Goal: Navigation & Orientation: Find specific page/section

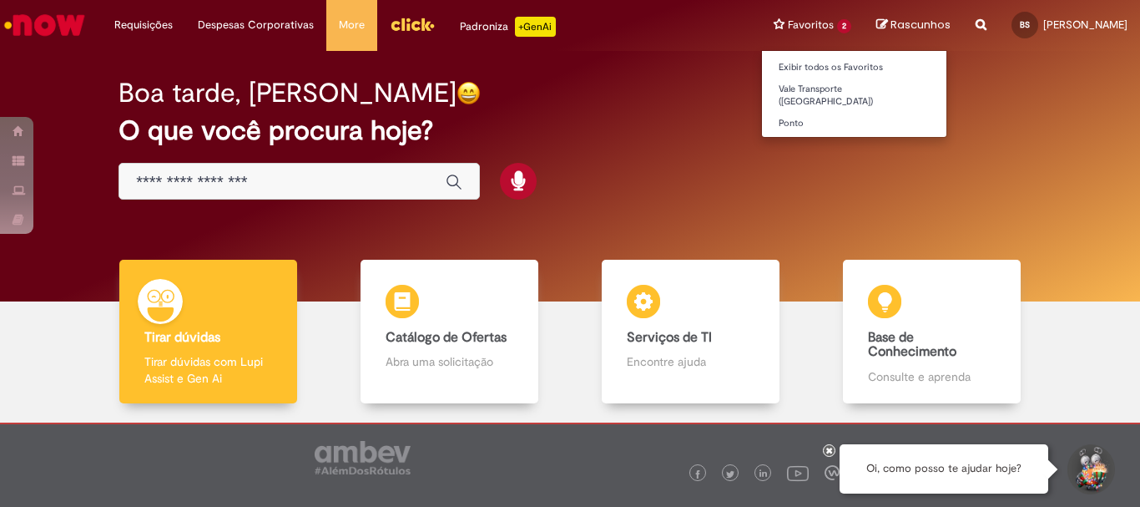
click at [761, 23] on li "Favoritos 2 Exibir todos os Favoritos Vale Transporte ([GEOGRAPHIC_DATA]) [GEOG…" at bounding box center [812, 25] width 103 height 50
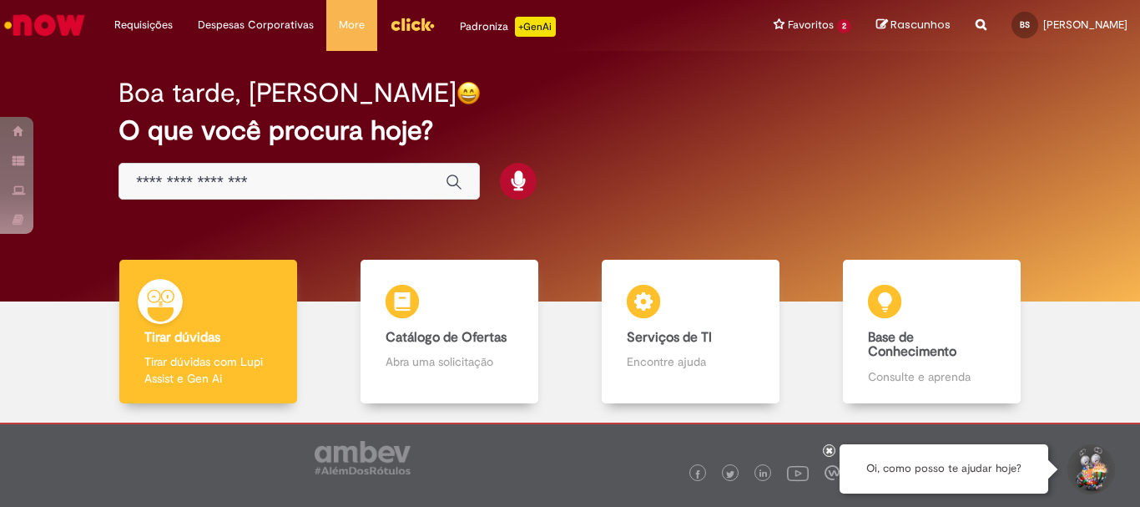
click at [620, 101] on div "Boa tarde, [PERSON_NAME]" at bounding box center [570, 92] width 903 height 29
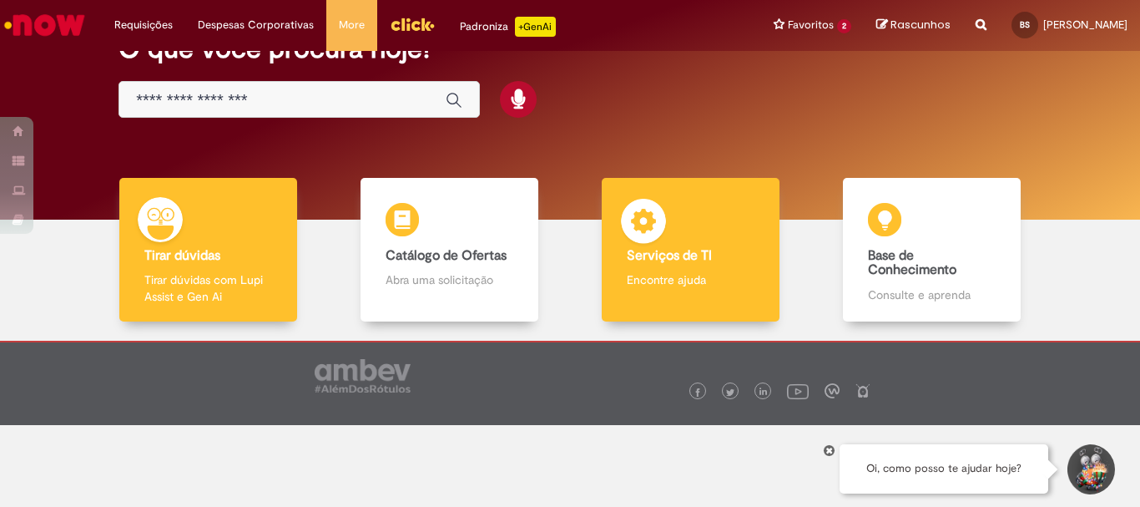
click at [687, 204] on div "Serviços de TI Serviços de TI Encontre ajuda" at bounding box center [690, 250] width 177 height 144
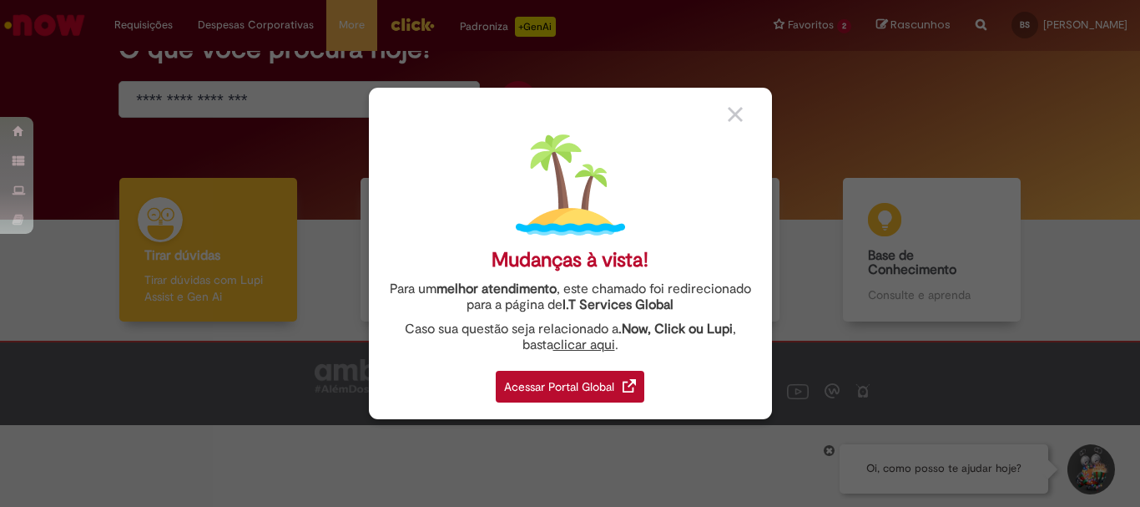
click at [606, 386] on div "Acessar Portal Global" at bounding box center [570, 387] width 149 height 32
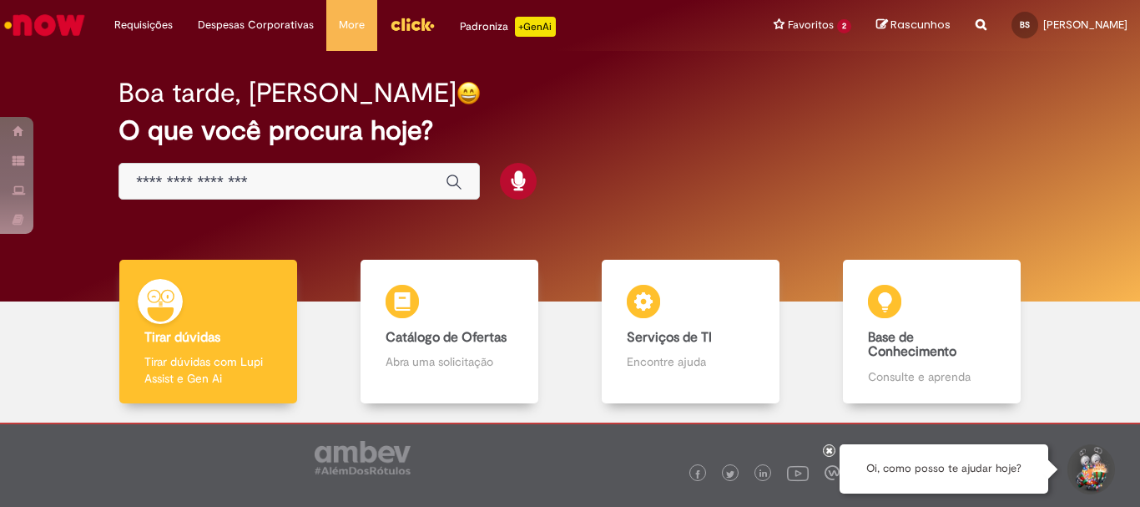
click at [698, 133] on h2 "O que você procura hoje?" at bounding box center [570, 130] width 903 height 29
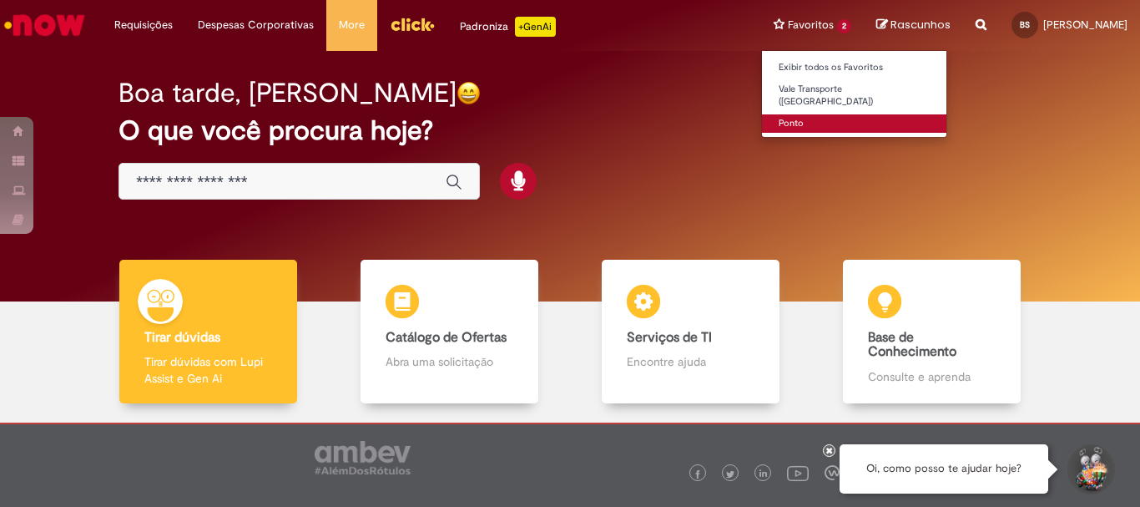
click at [762, 114] on link "Ponto" at bounding box center [854, 123] width 184 height 18
